Goal: Information Seeking & Learning: Learn about a topic

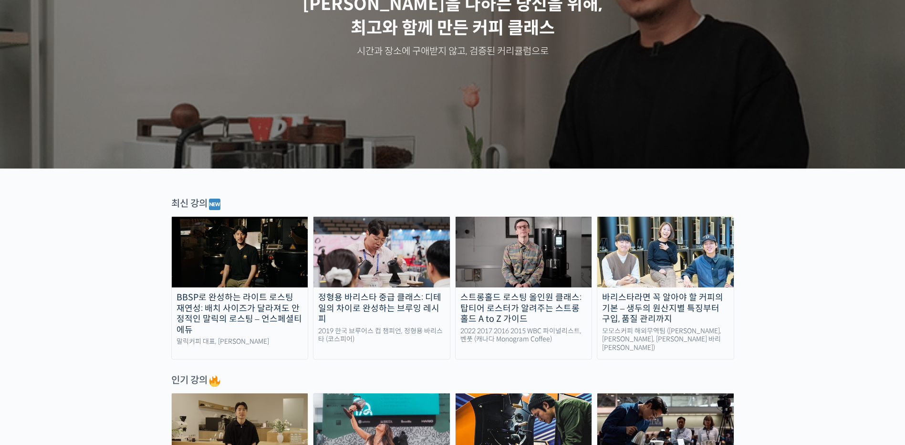
scroll to position [334, 0]
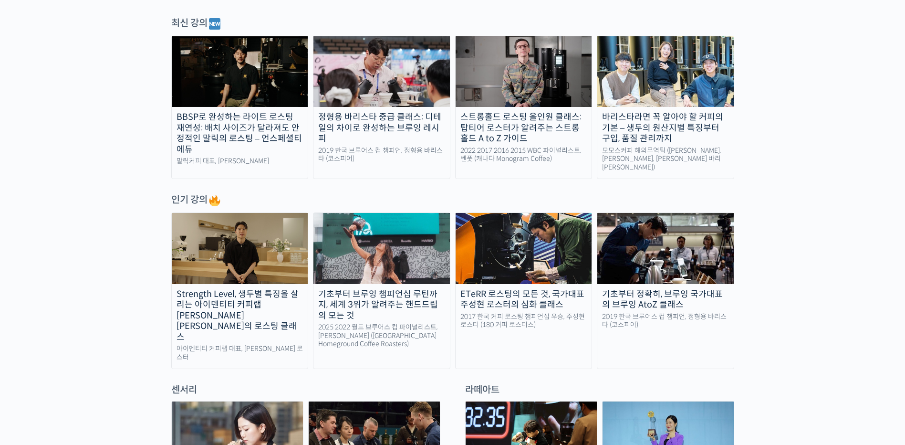
click at [657, 140] on div "바리스타라면 꼭 알아야 할 커피의 기본 – 생두의 원산지별 특징부터 구입, 품질 관리까지" at bounding box center [665, 128] width 136 height 32
click at [371, 300] on div "기초부터 브루잉 챔피언십 루틴까지, 세계 3위가 알려주는 핸드드립의 모든 것" at bounding box center [382, 305] width 136 height 32
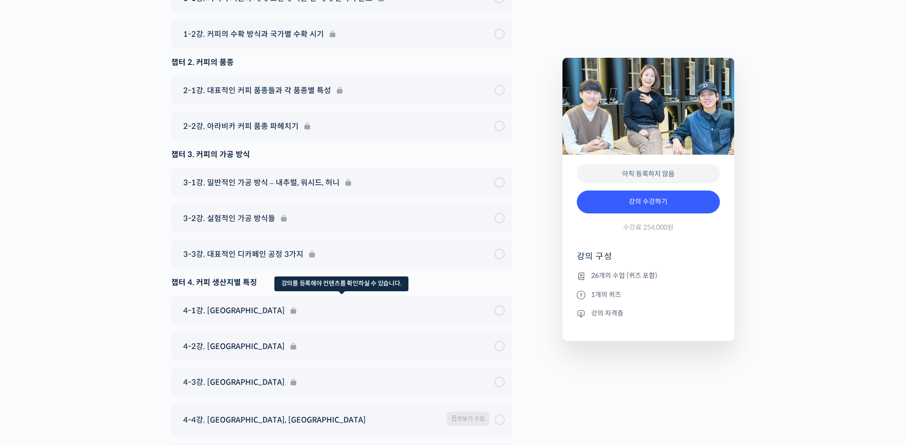
scroll to position [5010, 0]
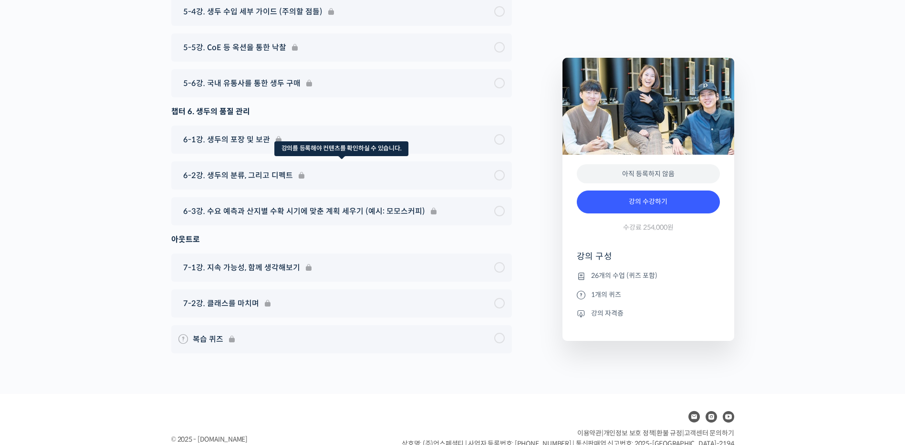
scroll to position [5503, 0]
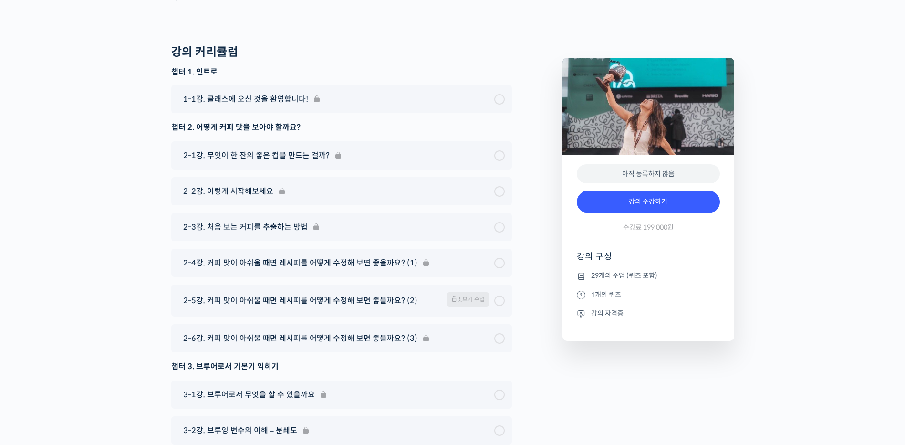
scroll to position [4963, 0]
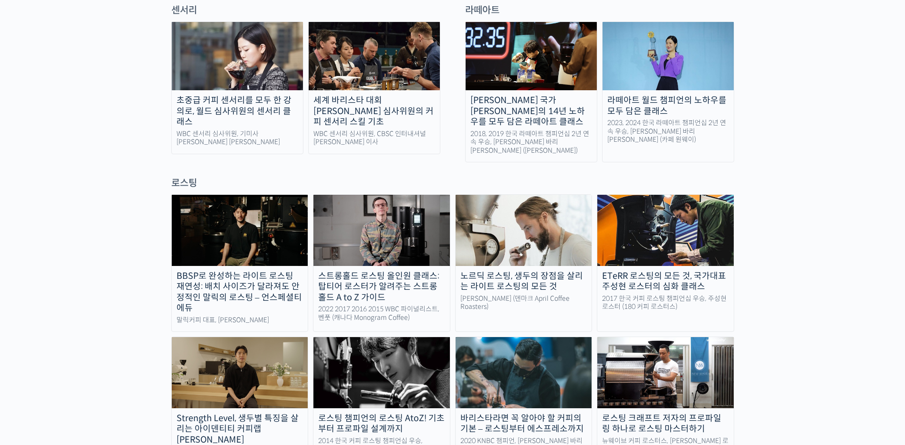
scroll to position [716, 0]
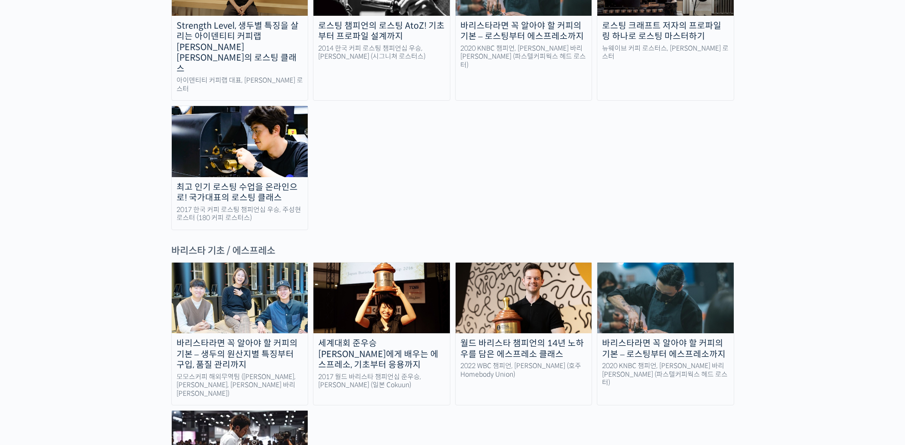
scroll to position [1241, 0]
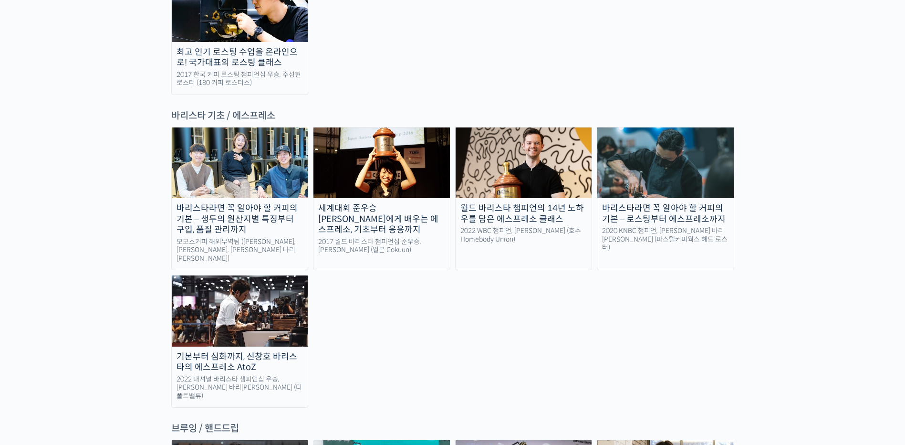
click at [669, 227] on div "2020 KNBC 챔피언, 방현영 바리스타 (파스텔커피웍스 헤드 로스터)" at bounding box center [665, 239] width 136 height 25
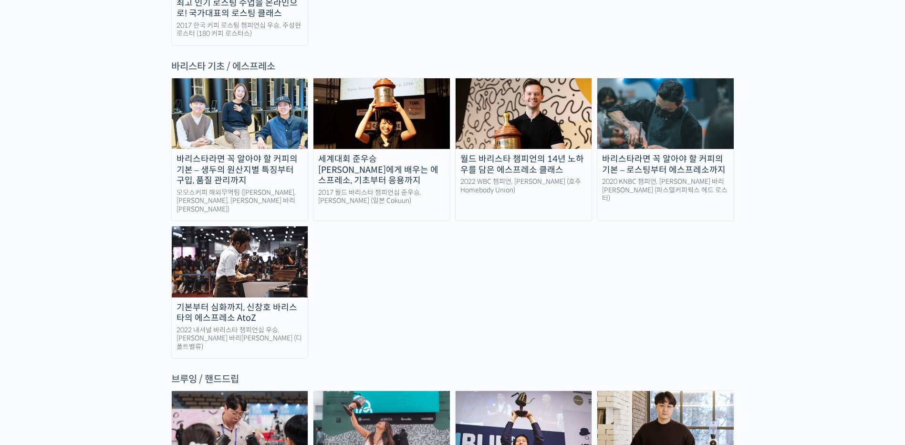
scroll to position [1432, 0]
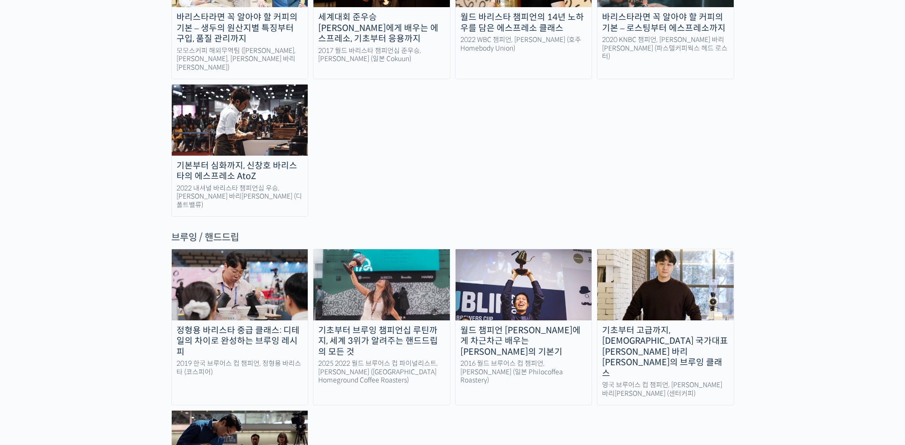
click at [719, 381] on div "영국 브루어스 컵 챔피언, 박상호 바리스타 (센터커피)" at bounding box center [665, 389] width 136 height 17
click at [520, 325] on div "월드 챔피언 [PERSON_NAME]에게 차근차근 배우는 [PERSON_NAME]의 기본기" at bounding box center [524, 341] width 136 height 32
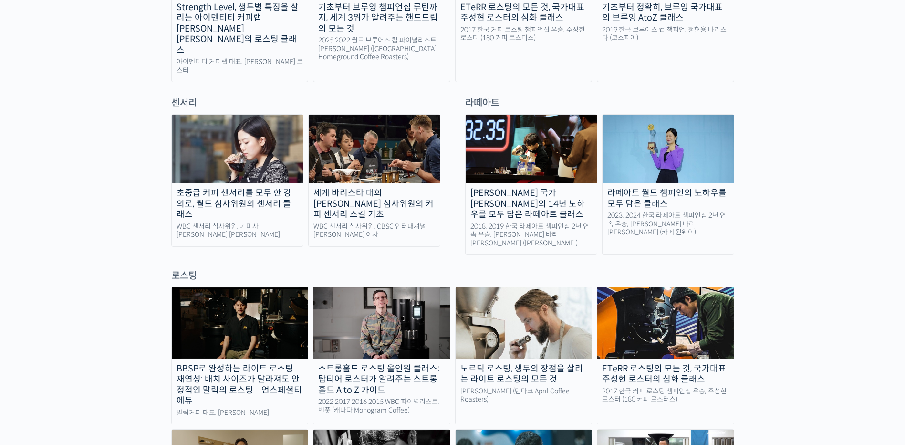
scroll to position [620, 0]
click at [266, 188] on div "초중급 커피 센서리를 모두 한 강의로, 월드 심사위원의 센서리 클래스" at bounding box center [237, 204] width 131 height 32
click at [404, 188] on div "세계 바리스타 대회 윤선희 심사위원의 커피 센서리 스킬 기초" at bounding box center [374, 204] width 131 height 32
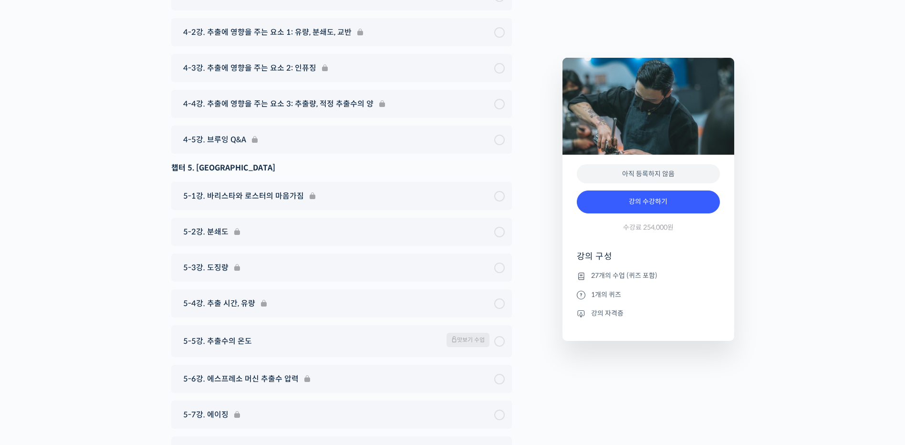
scroll to position [4581, 0]
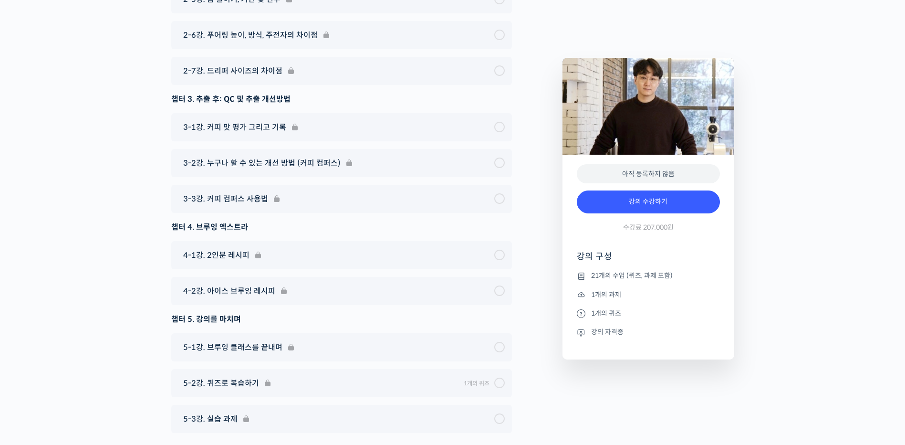
scroll to position [5189, 0]
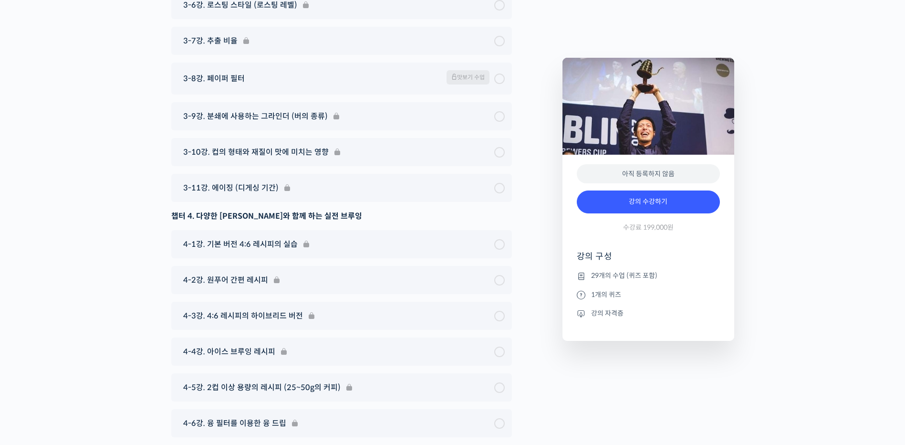
scroll to position [4898, 0]
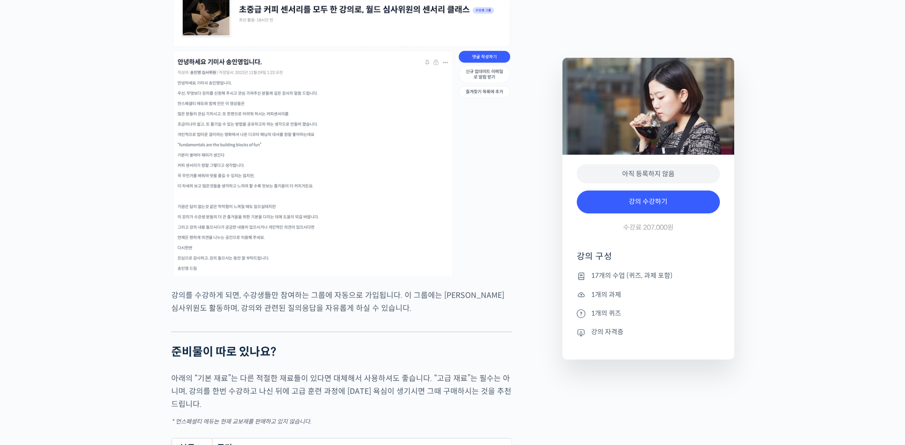
scroll to position [4533, 0]
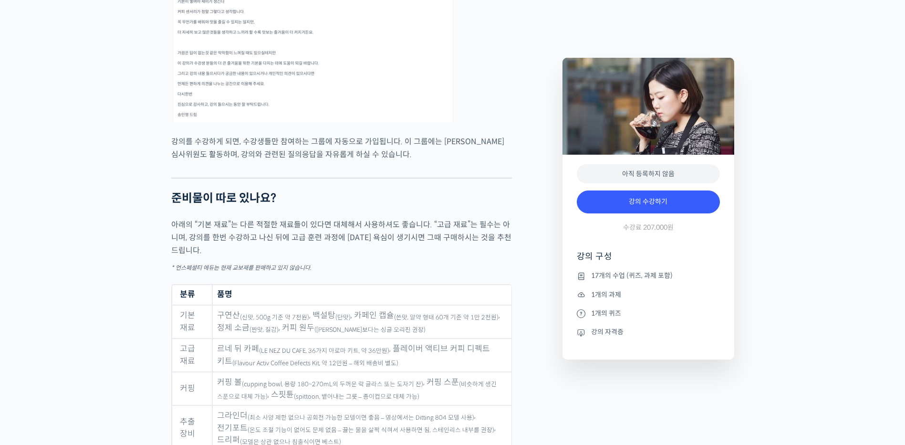
click at [408, 272] on p "* 언스페셜티 에듀는 현재 교보재를 판매하고 있지 않습니다." at bounding box center [341, 265] width 341 height 13
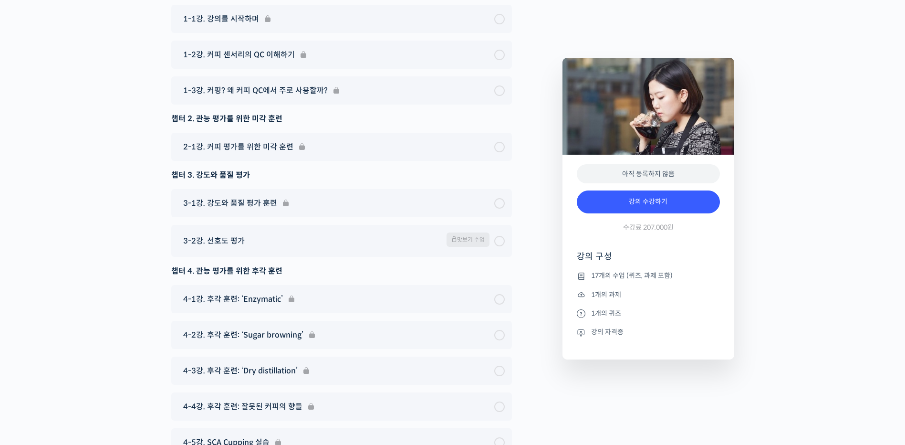
scroll to position [6347, 0]
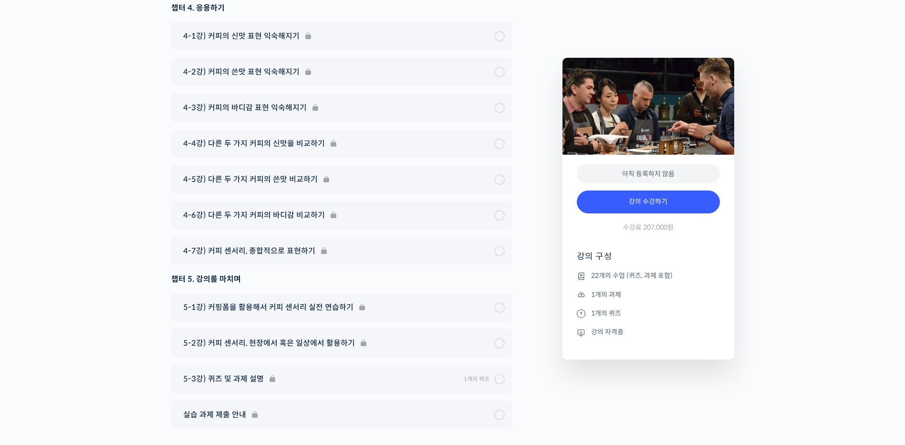
scroll to position [5992, 0]
